Goal: Navigation & Orientation: Find specific page/section

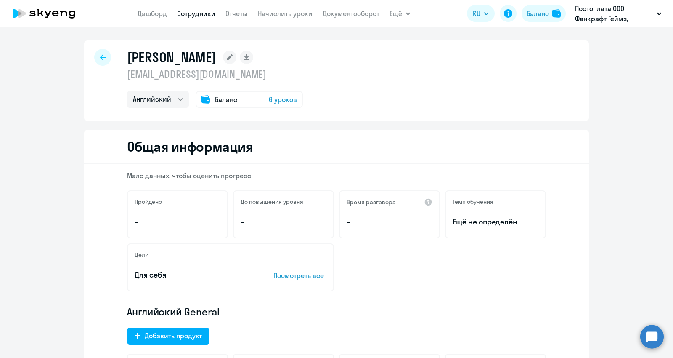
select select "english"
click at [399, 13] on span "Ещё" at bounding box center [396, 13] width 13 height 10
click at [354, 16] on link "Документооборот" at bounding box center [351, 13] width 57 height 8
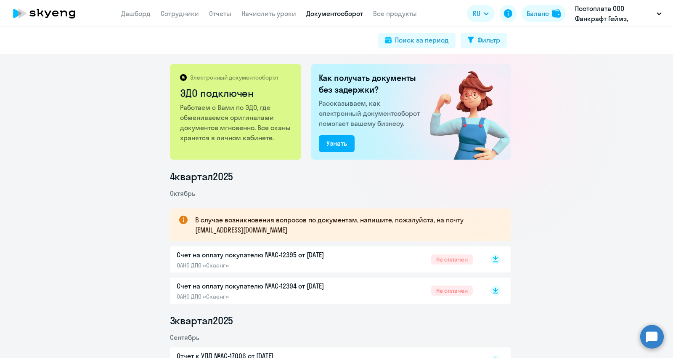
click at [491, 258] on rect at bounding box center [496, 259] width 10 height 10
click at [495, 286] on rect at bounding box center [496, 290] width 10 height 10
click at [174, 15] on link "Сотрудники" at bounding box center [180, 13] width 38 height 8
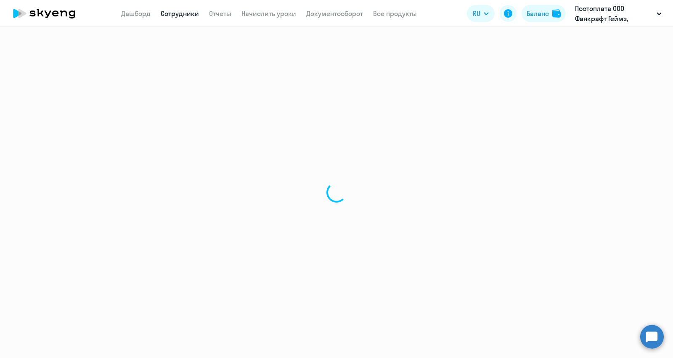
select select "30"
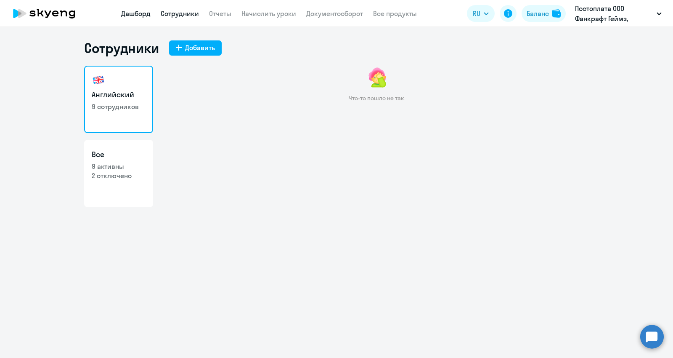
click at [136, 14] on link "Дашборд" at bounding box center [135, 13] width 29 height 8
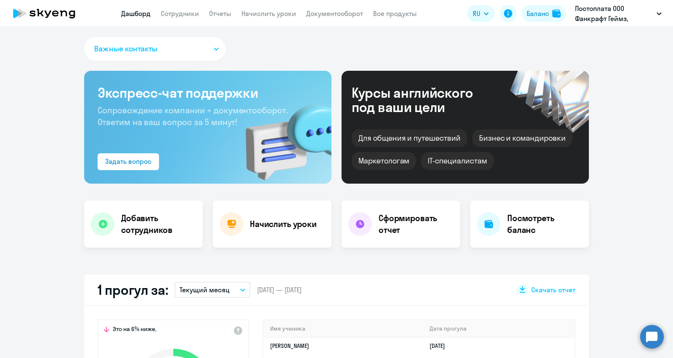
click at [181, 17] on app-menu-item-link "Сотрудники" at bounding box center [180, 13] width 38 height 11
click at [182, 14] on link "Сотрудники" at bounding box center [180, 13] width 38 height 8
select select "30"
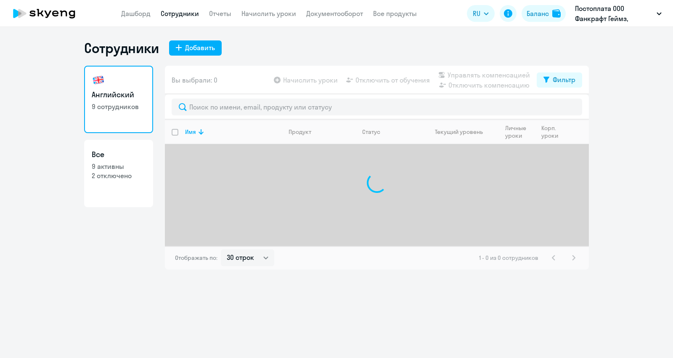
select select "30"
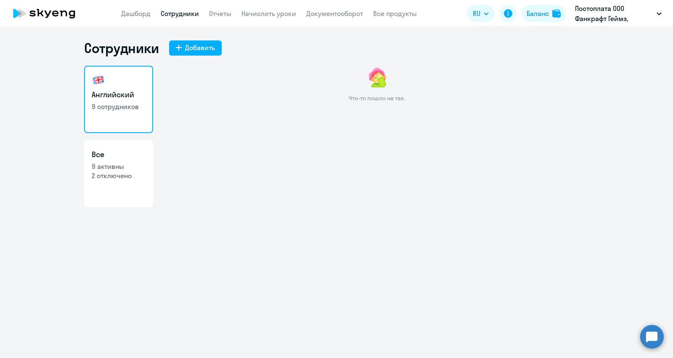
click at [206, 15] on nav "Дашборд Сотрудники Отчеты Начислить уроки Документооборот Все продукты" at bounding box center [269, 13] width 296 height 11
click at [220, 13] on link "Отчеты" at bounding box center [220, 13] width 22 height 8
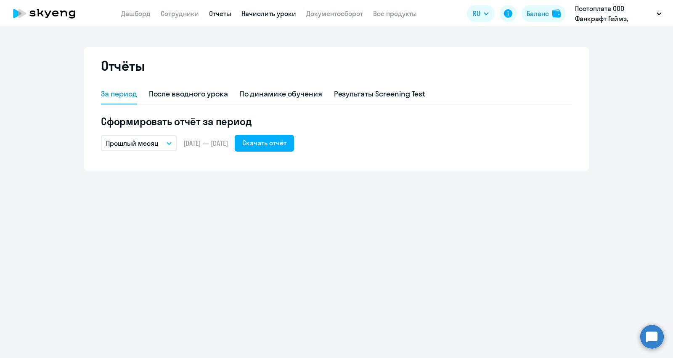
click at [268, 11] on link "Начислить уроки" at bounding box center [269, 13] width 55 height 8
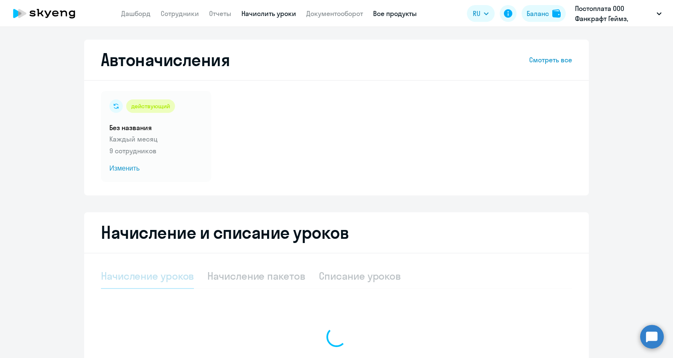
select select "10"
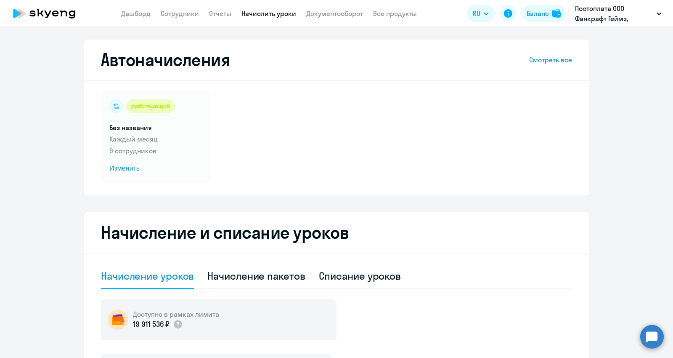
click at [376, 19] on app-header "Дашборд Сотрудники Отчеты Начислить уроки Документооборот Все продукты Дашборд …" at bounding box center [336, 13] width 673 height 27
click at [387, 15] on link "Все продукты" at bounding box center [395, 13] width 44 height 8
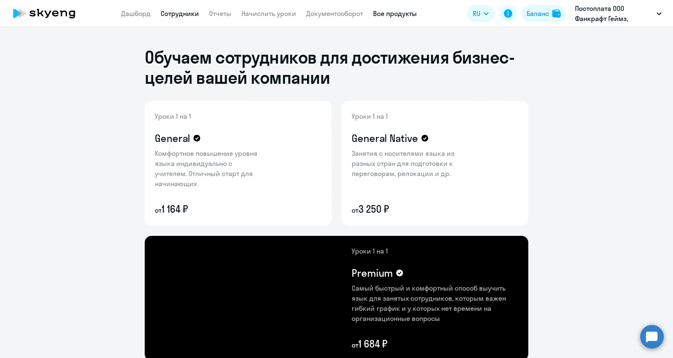
click at [182, 11] on link "Сотрудники" at bounding box center [180, 13] width 38 height 8
select select "30"
